Goal: Transaction & Acquisition: Purchase product/service

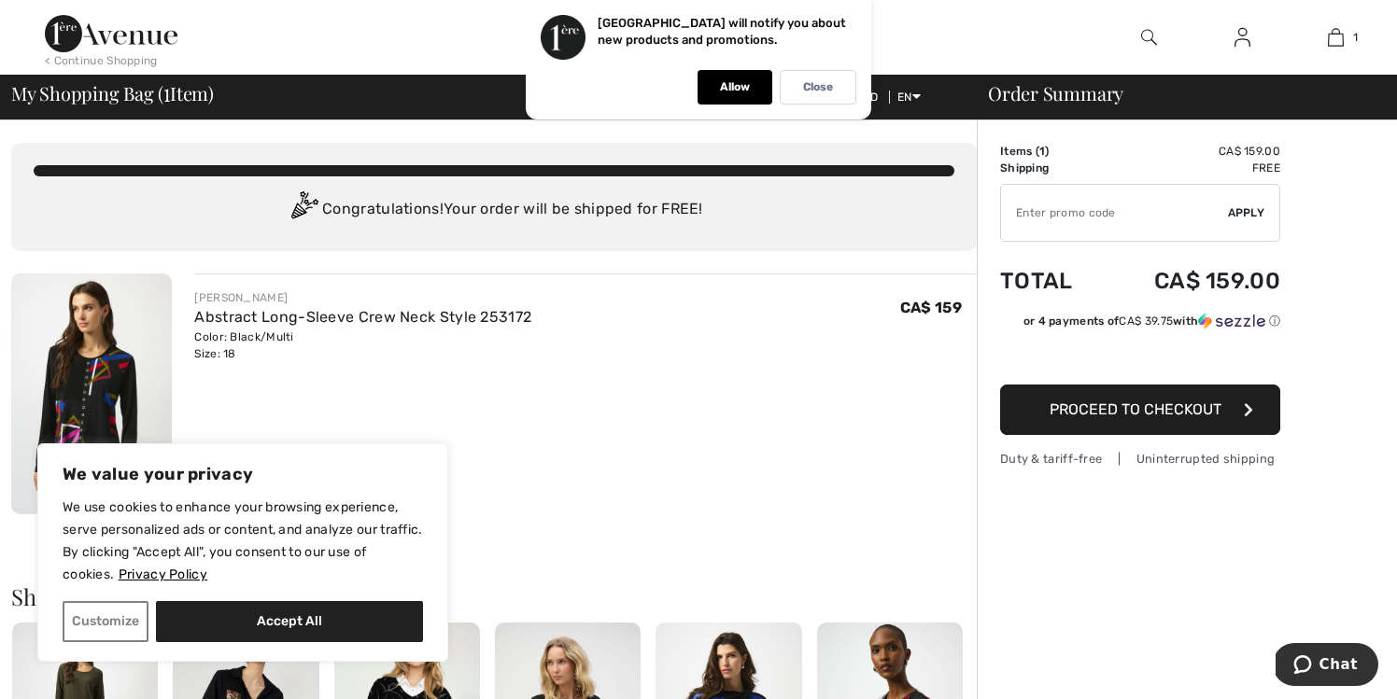
click at [1140, 409] on span "Proceed to Checkout" at bounding box center [1135, 409] width 172 height 18
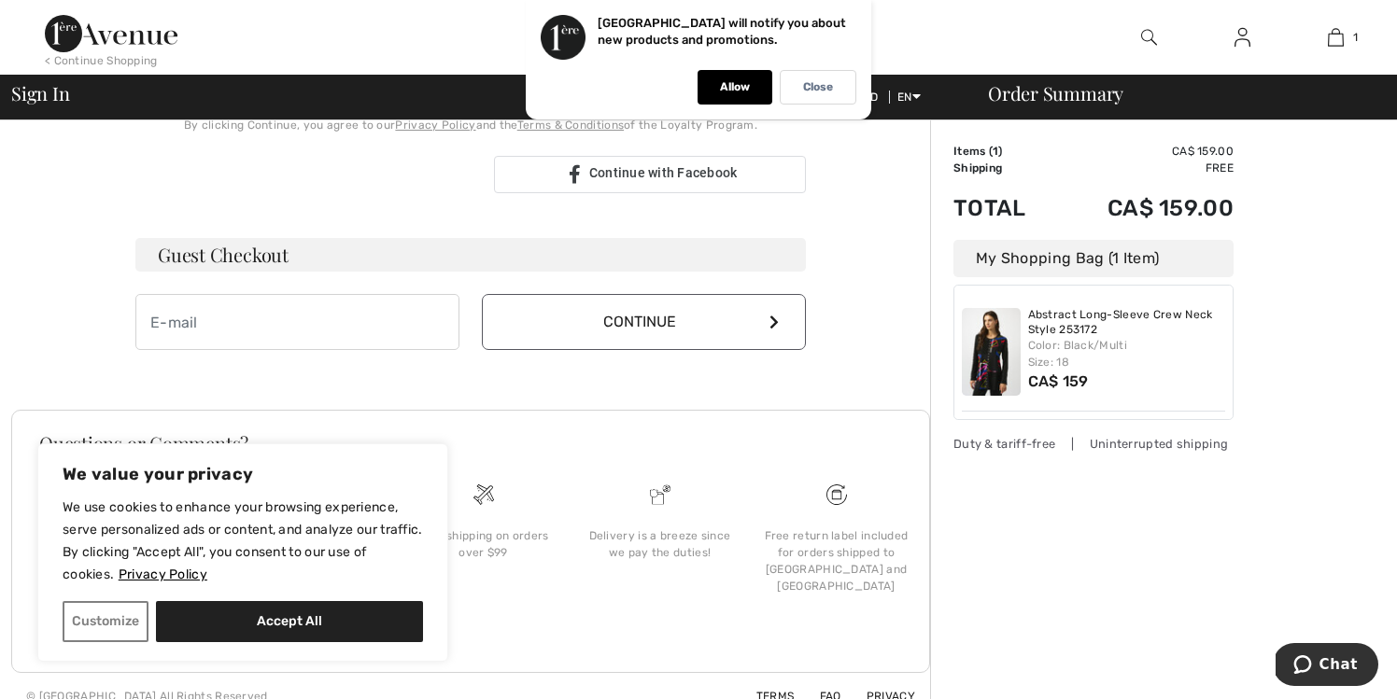
scroll to position [474, 0]
click at [815, 87] on p "Close" at bounding box center [818, 87] width 30 height 14
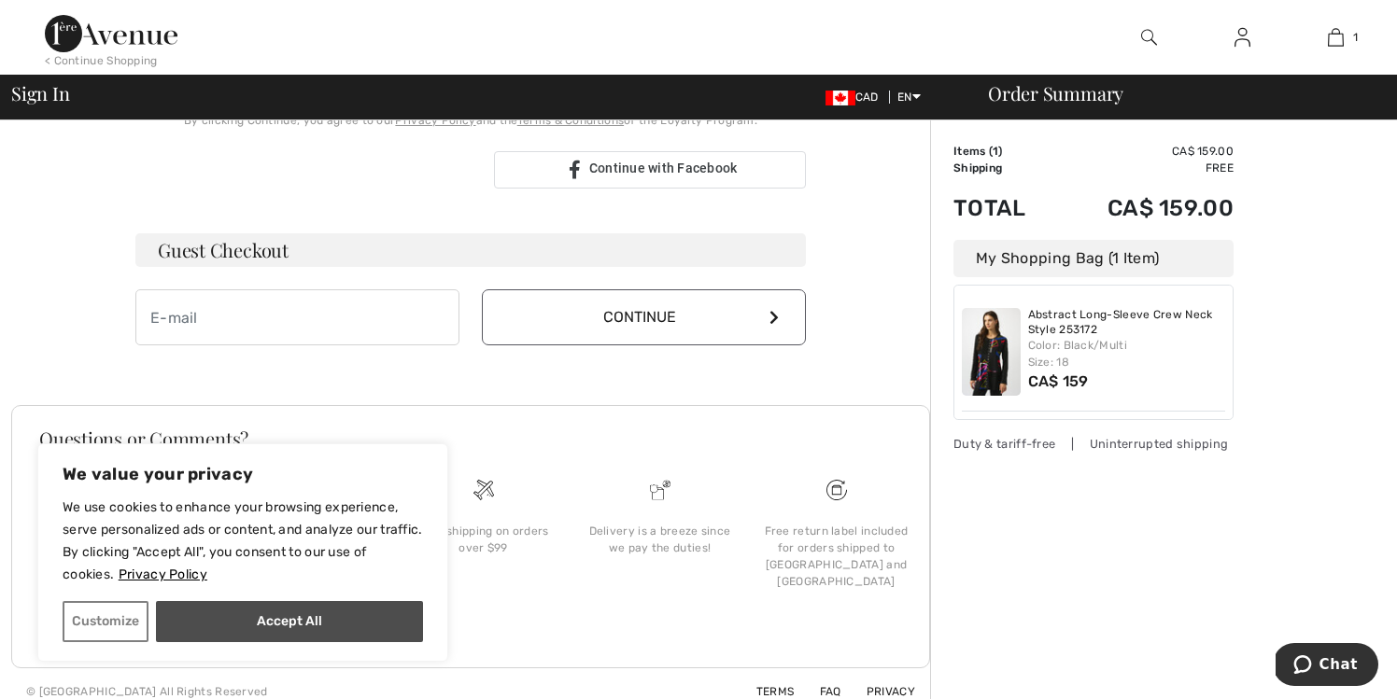
click at [218, 624] on button "Accept All" at bounding box center [289, 621] width 267 height 41
checkbox input "true"
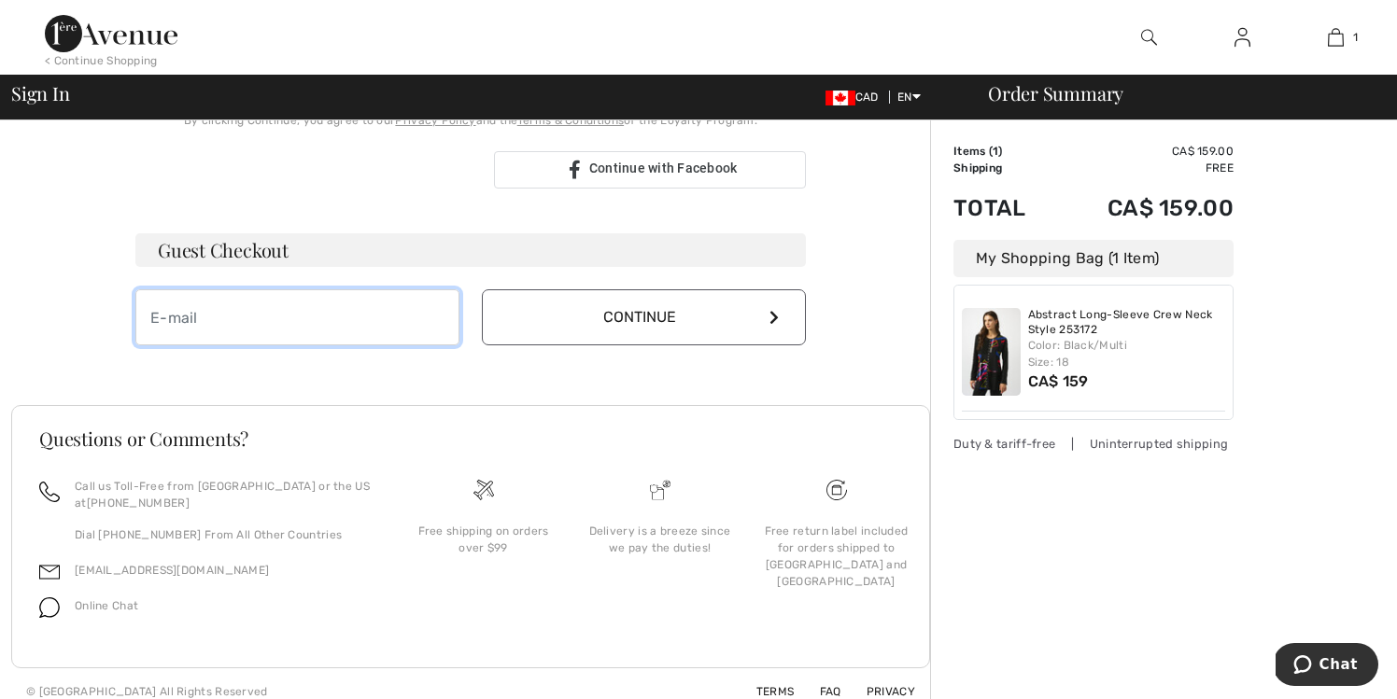
click at [200, 323] on input "email" at bounding box center [297, 317] width 324 height 56
type input "jwalla4251@rogers.com"
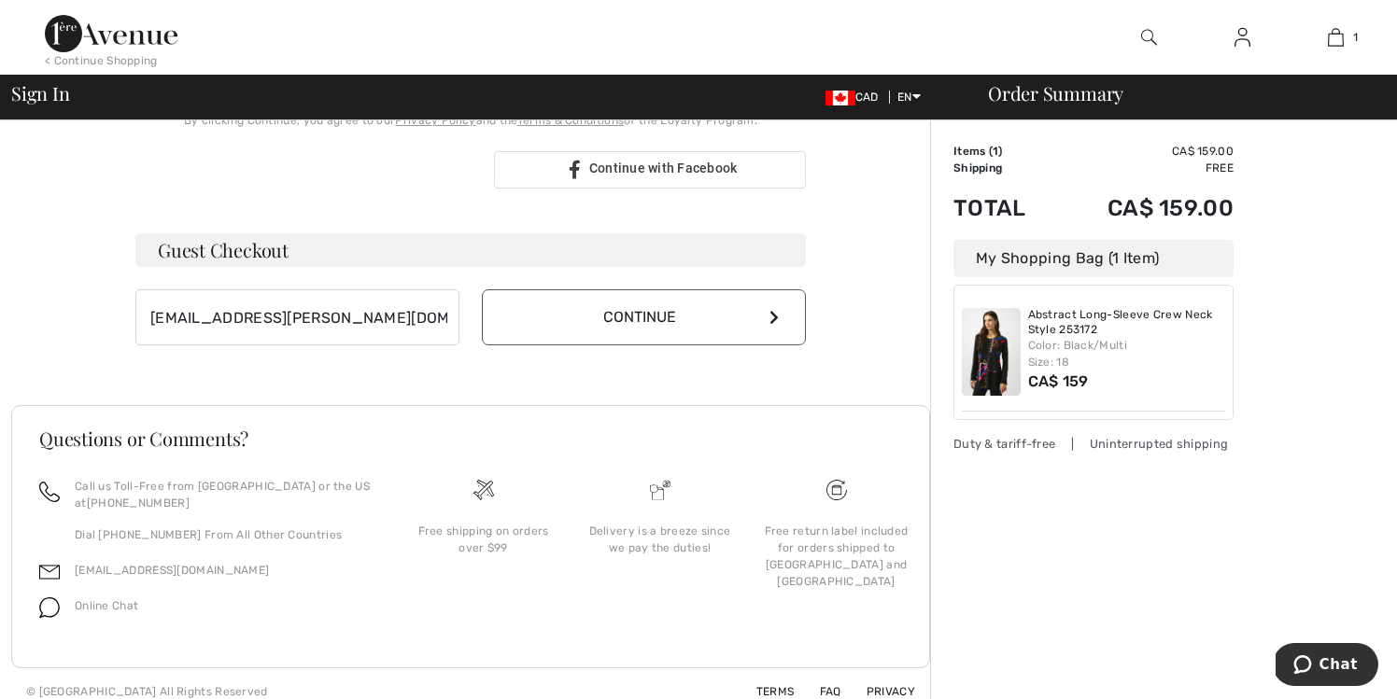
click at [666, 317] on button "Continue" at bounding box center [644, 317] width 324 height 56
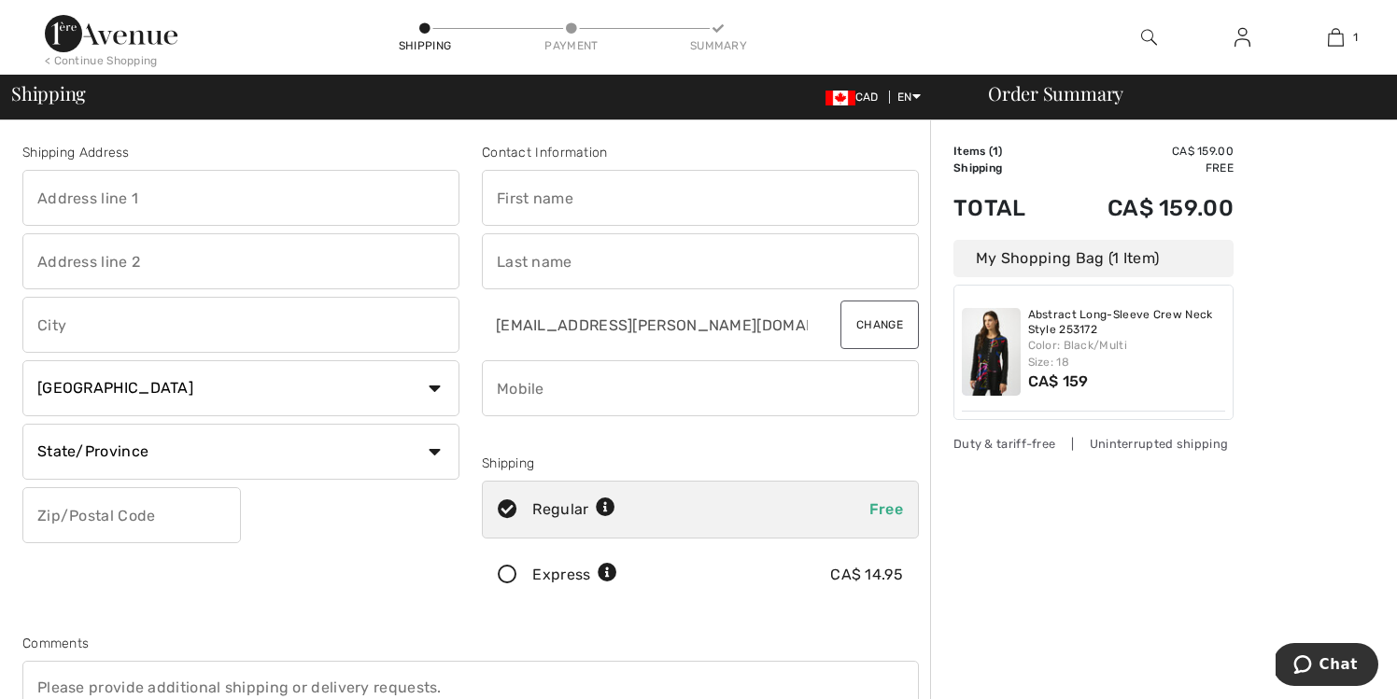
click at [143, 193] on input "text" at bounding box center [240, 198] width 437 height 56
type input "[STREET_ADDRESS]"
type input "Nepean"
select select "ON"
type input "K2H 8Z8"
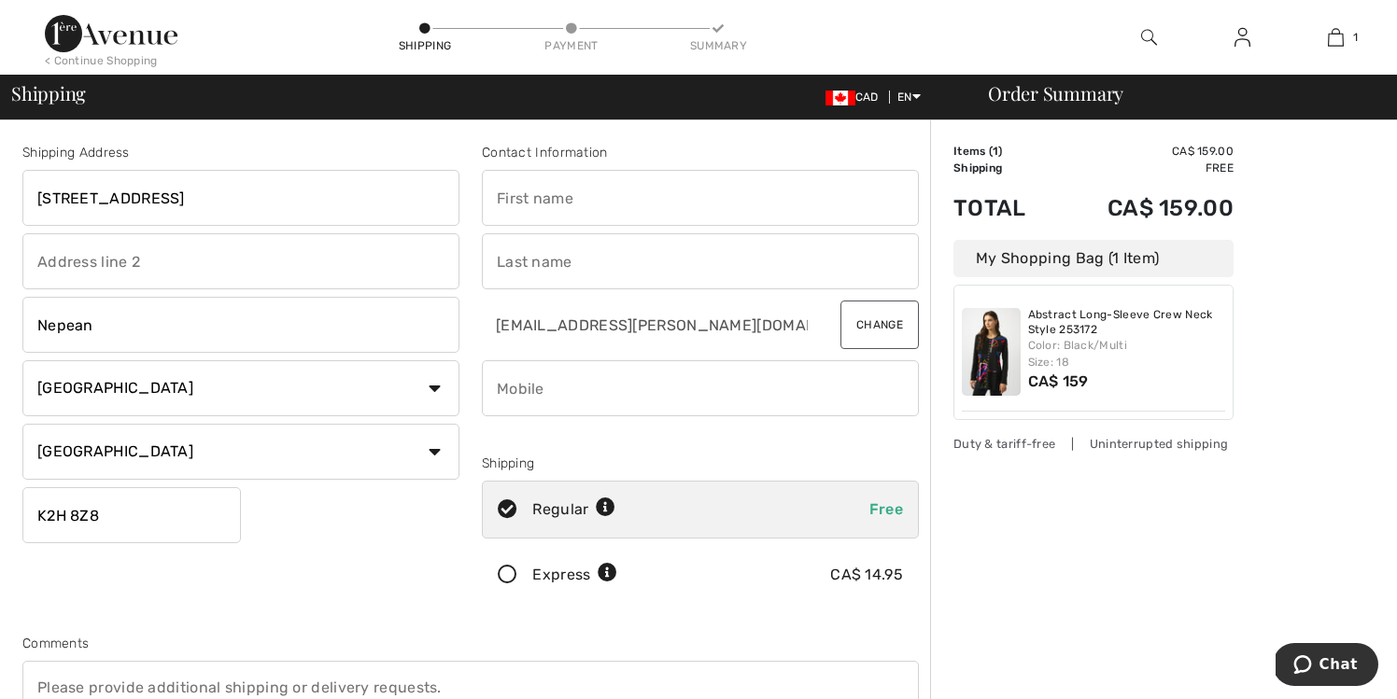
type input "Julia"
type input "Wallace"
type input "6138520781"
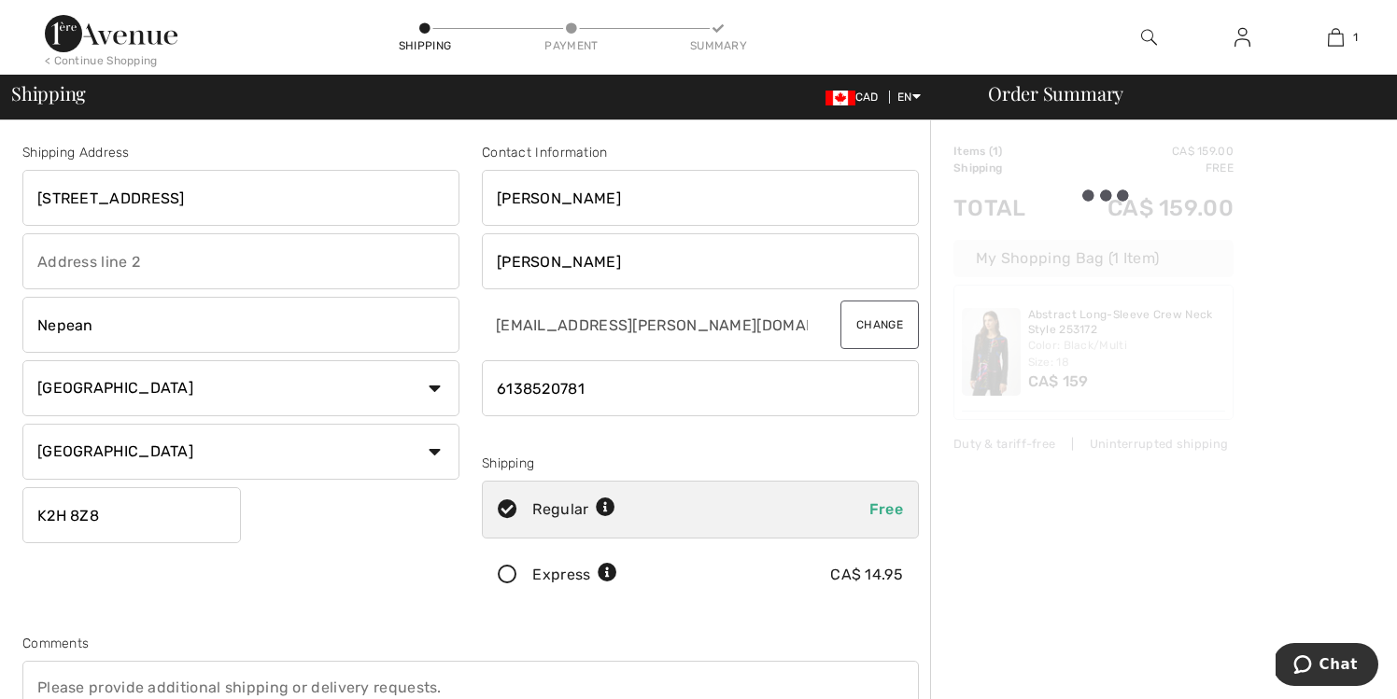
type input "K2H8Z8"
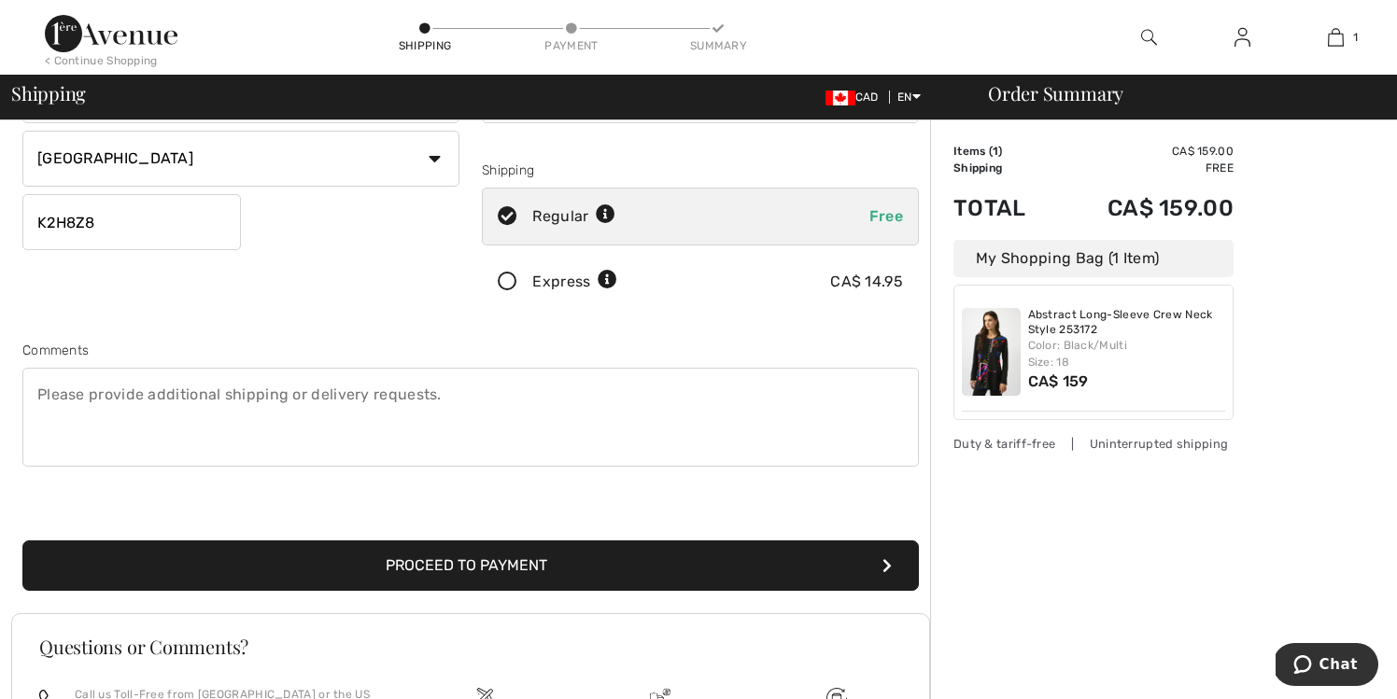
scroll to position [297, 0]
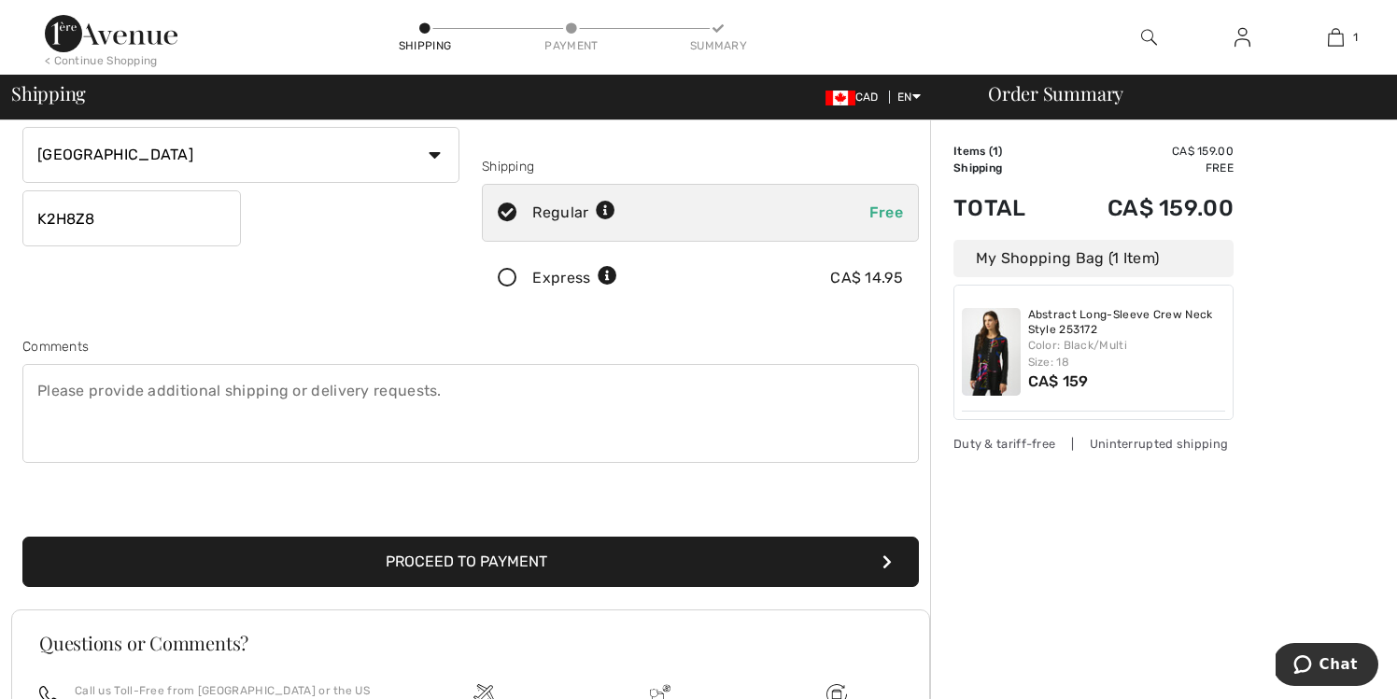
click at [454, 559] on button "Proceed to Payment" at bounding box center [470, 562] width 896 height 50
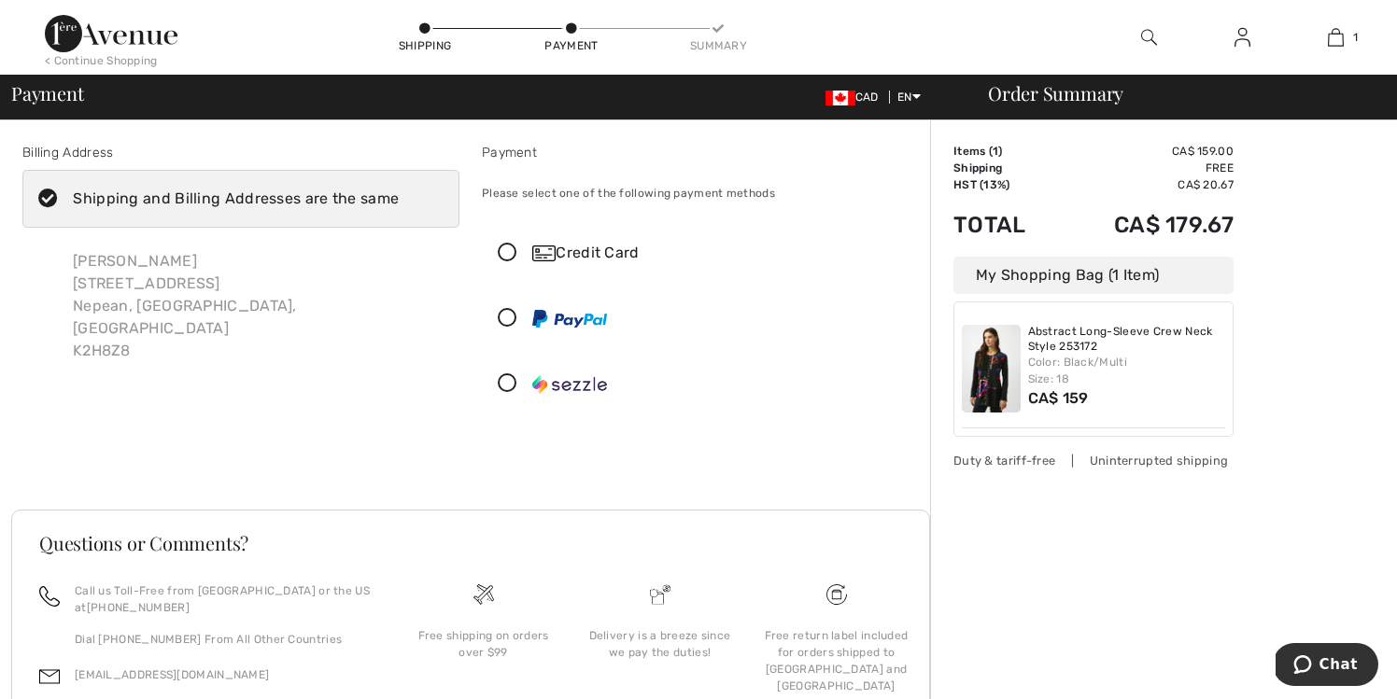
click at [507, 253] on icon at bounding box center [507, 254] width 49 height 20
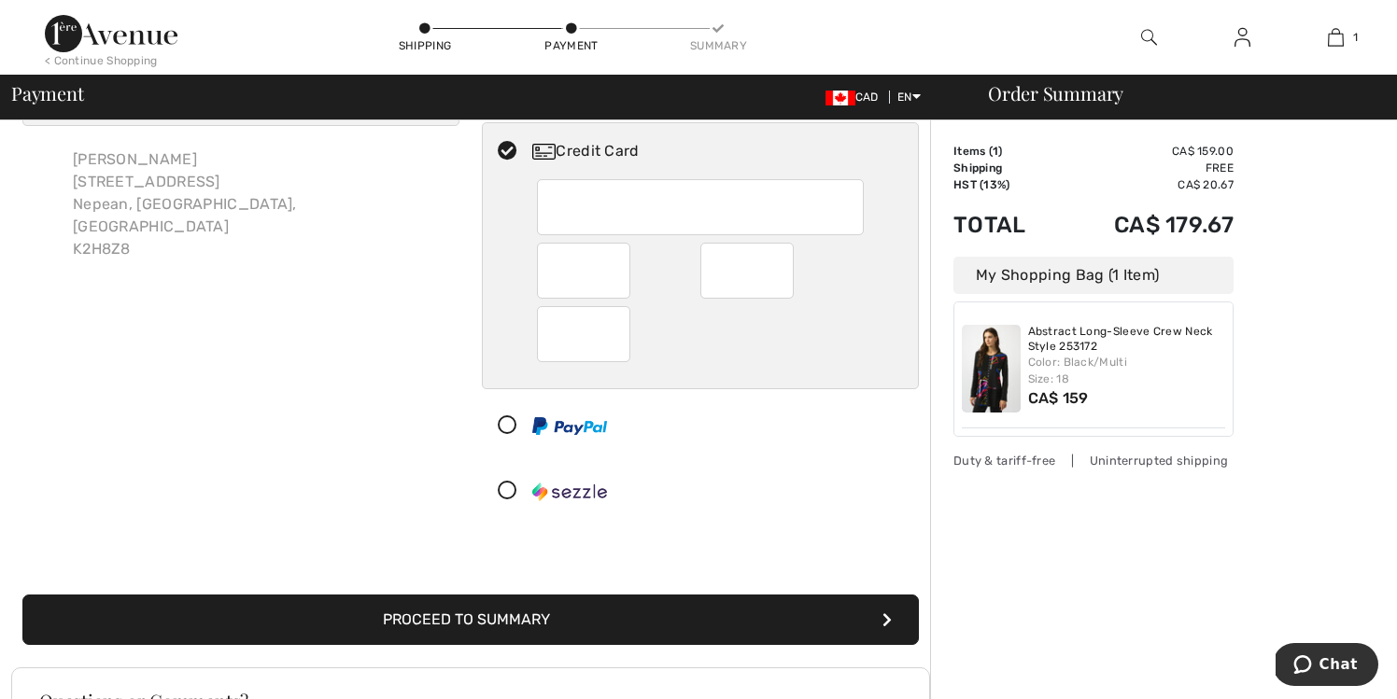
scroll to position [104, 0]
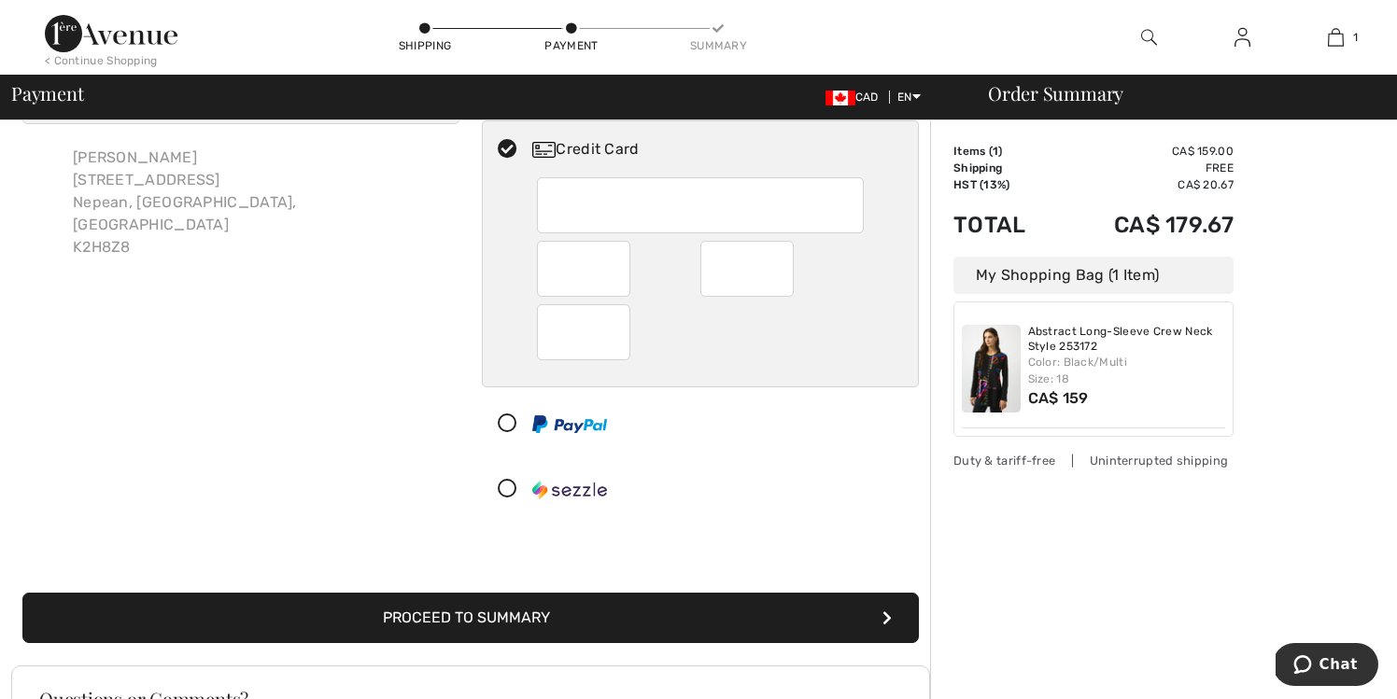
click at [464, 623] on button "Proceed to Summary" at bounding box center [470, 618] width 896 height 50
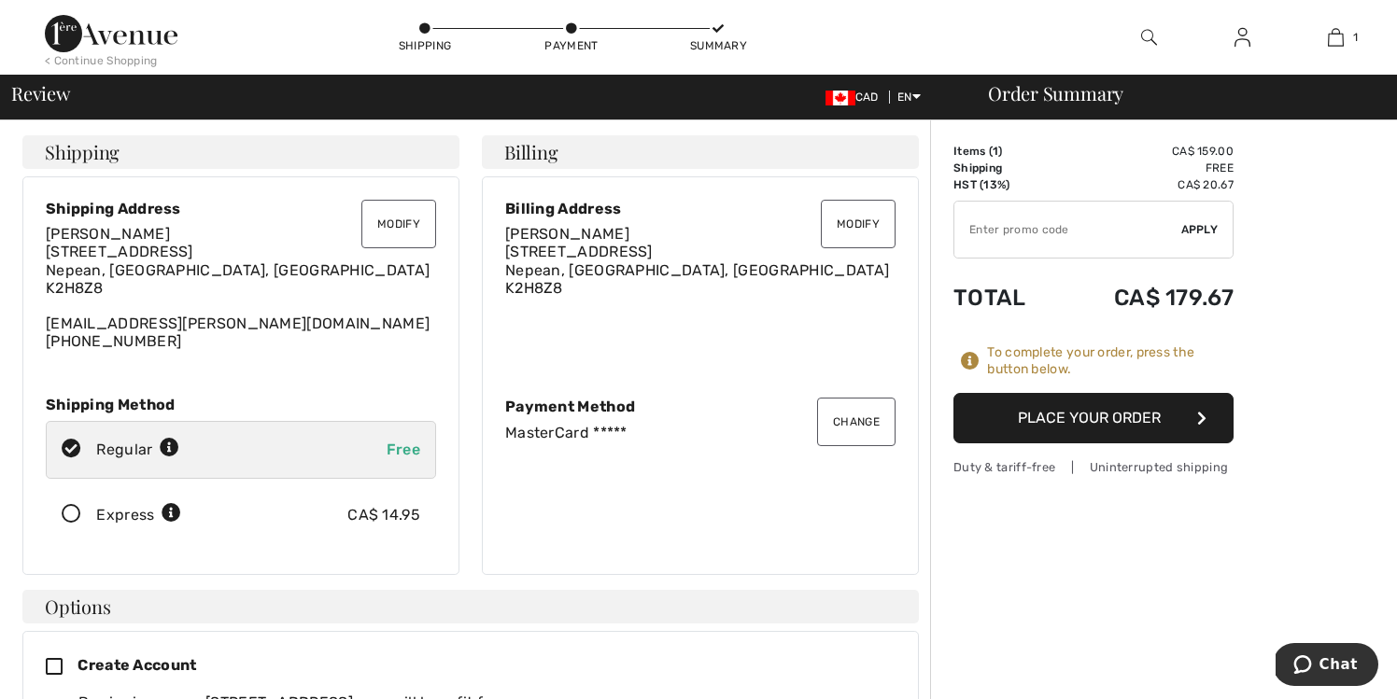
click at [1088, 418] on button "Place Your Order" at bounding box center [1093, 418] width 280 height 50
